Goal: Obtain resource: Download file/media

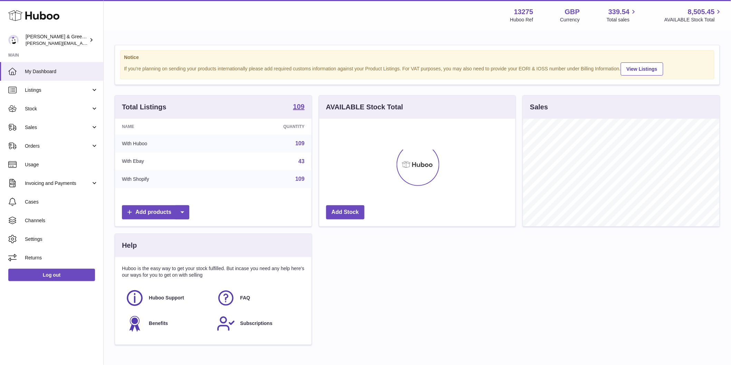
scroll to position [108, 196]
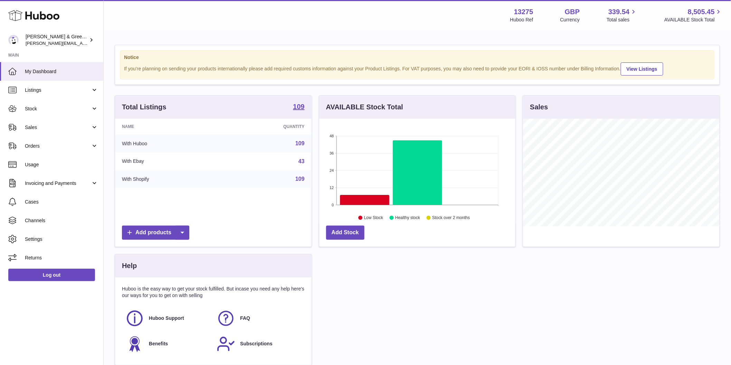
click at [361, 198] on icon at bounding box center [364, 200] width 49 height 10
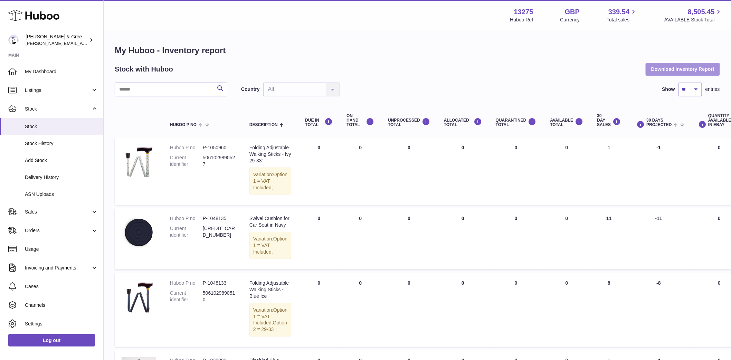
click at [676, 74] on button "Download Inventory Report" at bounding box center [683, 69] width 74 height 12
drag, startPoint x: 483, startPoint y: 306, endPoint x: 617, endPoint y: 306, distance: 134.4
click at [617, 306] on tr "Huboo P no P-1048133 Current identifier 5061029890510 Description Folding Adjus…" at bounding box center [466, 310] width 703 height 74
